Goal: Information Seeking & Learning: Learn about a topic

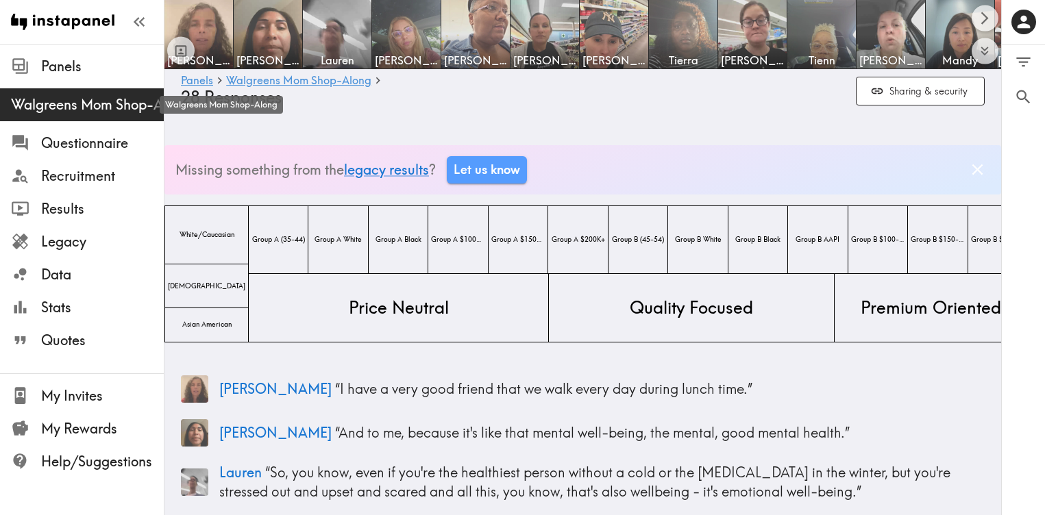
click at [97, 113] on span "Walgreens Mom Shop-Along" at bounding box center [87, 104] width 153 height 19
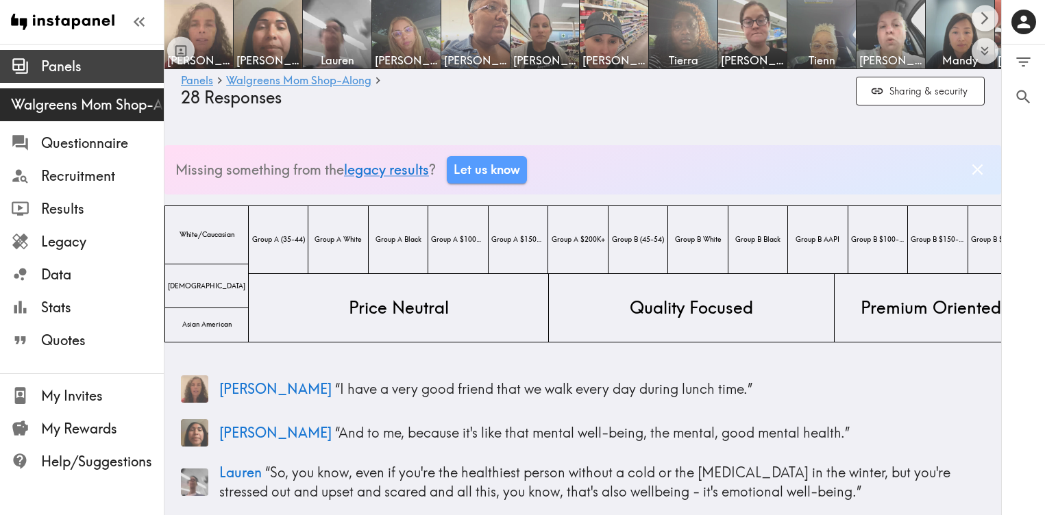
click at [67, 64] on span "Panels" at bounding box center [102, 66] width 123 height 19
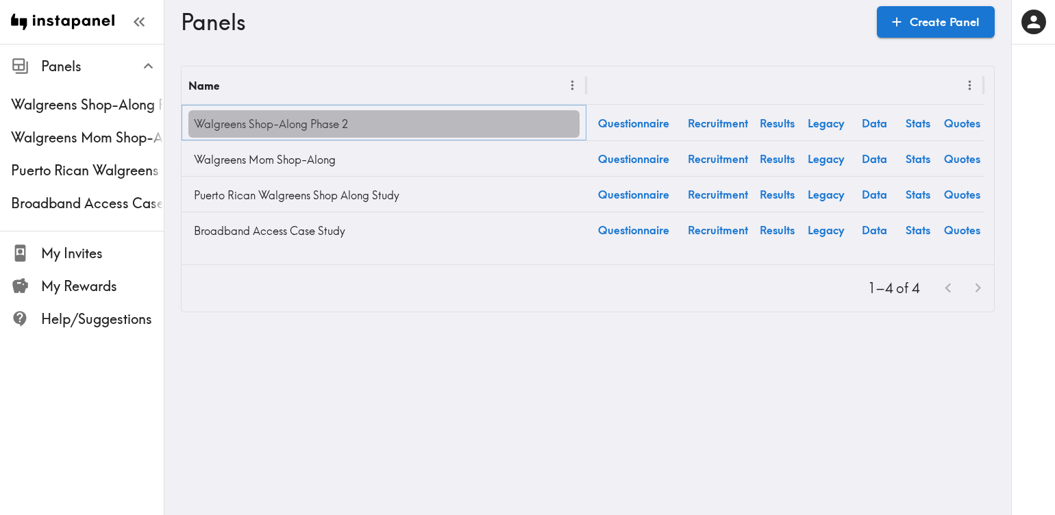
click at [263, 121] on link "Walgreens Shop-Along Phase 2" at bounding box center [383, 123] width 391 height 27
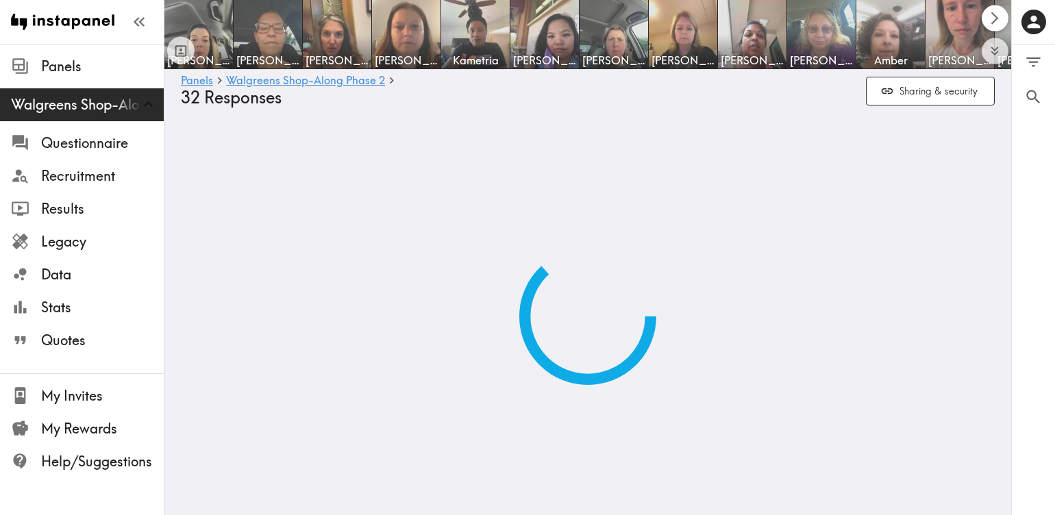
click at [989, 19] on icon "Scroll right" at bounding box center [995, 18] width 16 height 16
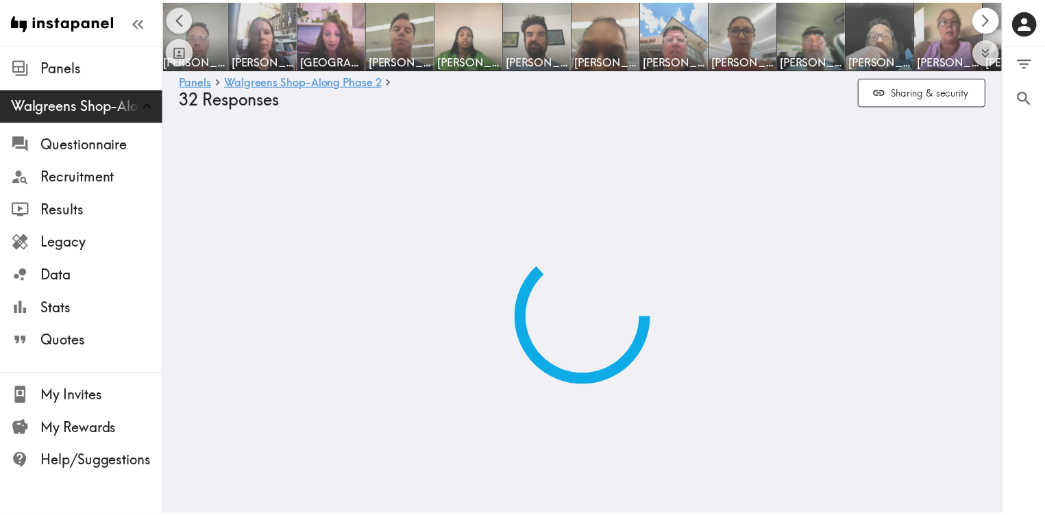
scroll to position [0, 847]
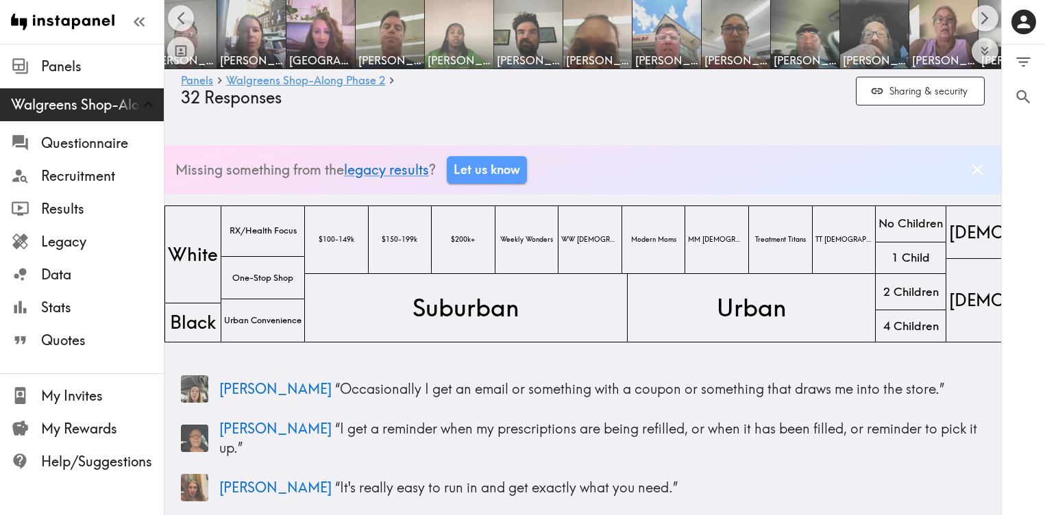
click at [432, 37] on img at bounding box center [459, 35] width 72 height 72
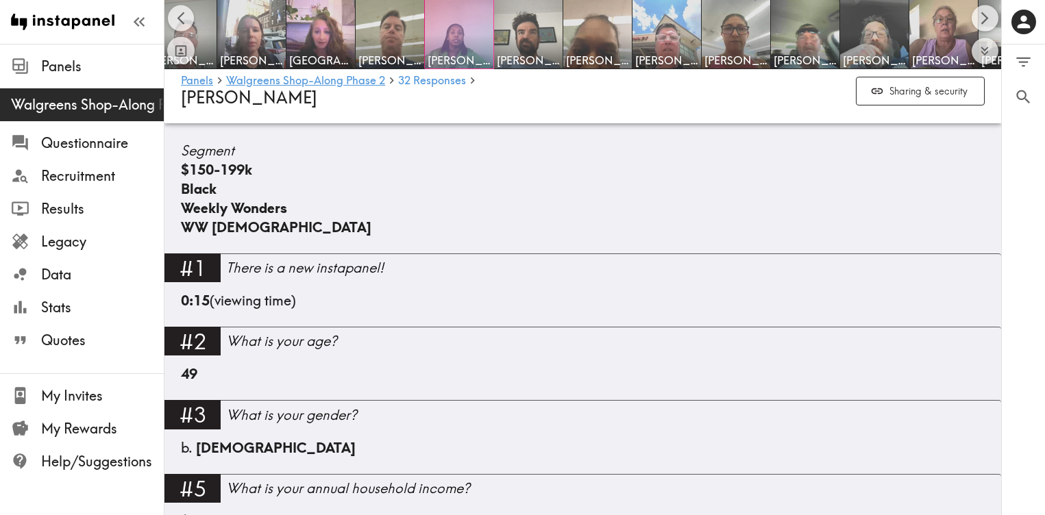
scroll to position [99, 0]
